Goal: Find specific page/section: Find specific page/section

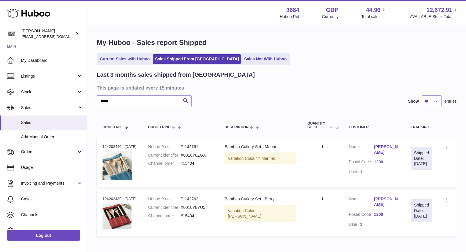
click at [246, 58] on link "Sales Not With Huboo" at bounding box center [265, 59] width 47 height 10
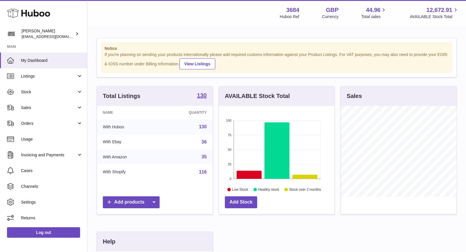
scroll to position [91, 116]
click at [35, 108] on span "Sales" at bounding box center [49, 108] width 56 height 6
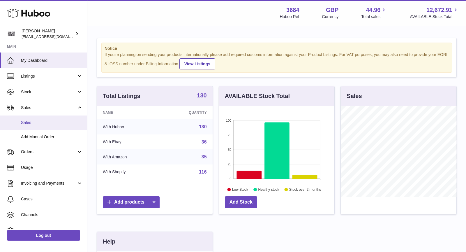
click at [45, 119] on link "Sales" at bounding box center [43, 122] width 87 height 14
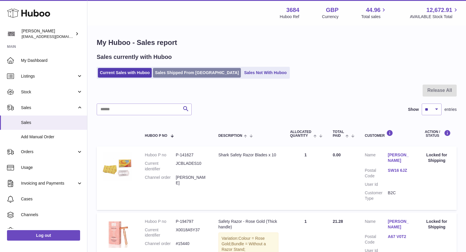
click at [175, 71] on link "Sales Shipped From [GEOGRAPHIC_DATA]" at bounding box center [197, 73] width 88 height 10
